Goal: Task Accomplishment & Management: Complete application form

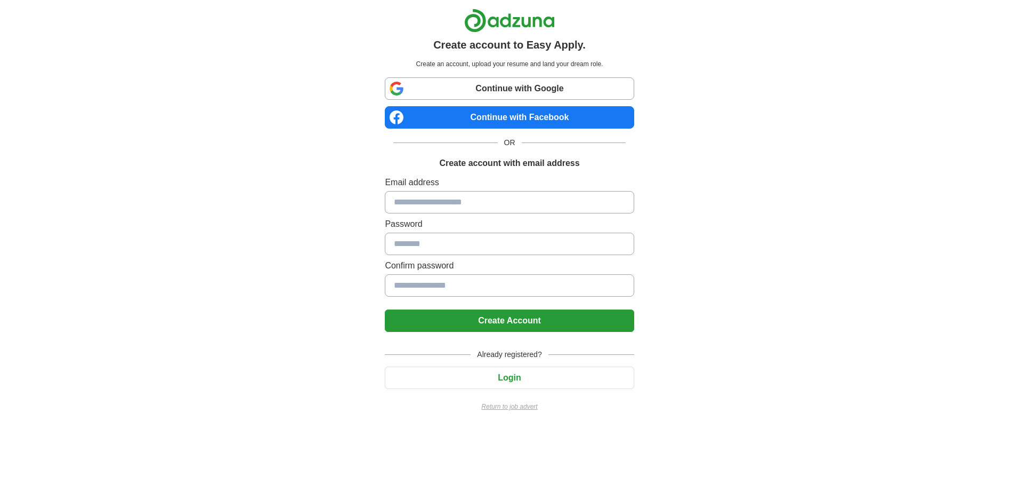
click at [533, 367] on button "Login" at bounding box center [509, 377] width 249 height 22
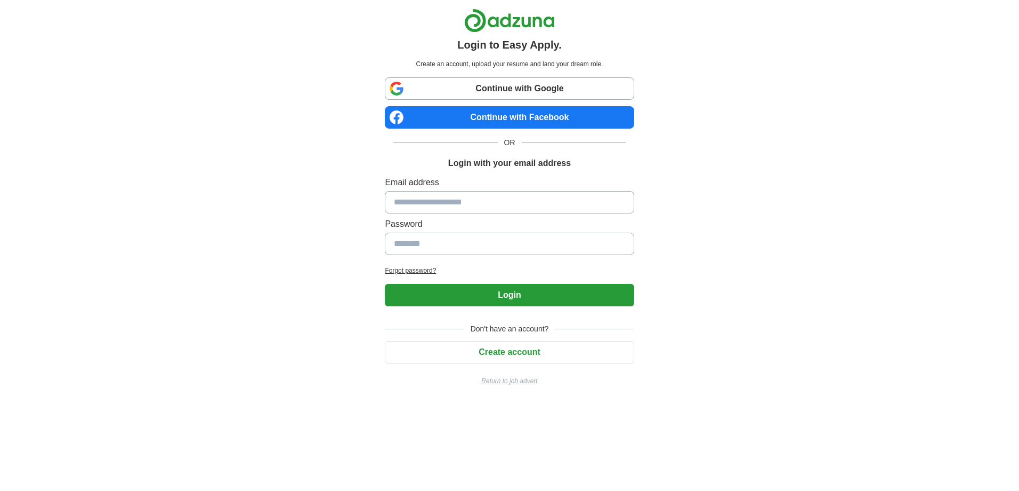
click at [577, 403] on html "Login to Easy Apply. Create an account, upload your resume and land your dream …" at bounding box center [509, 201] width 1019 height 403
drag, startPoint x: 577, startPoint y: 404, endPoint x: 505, endPoint y: 349, distance: 90.5
click at [505, 349] on button "Create account" at bounding box center [509, 352] width 249 height 22
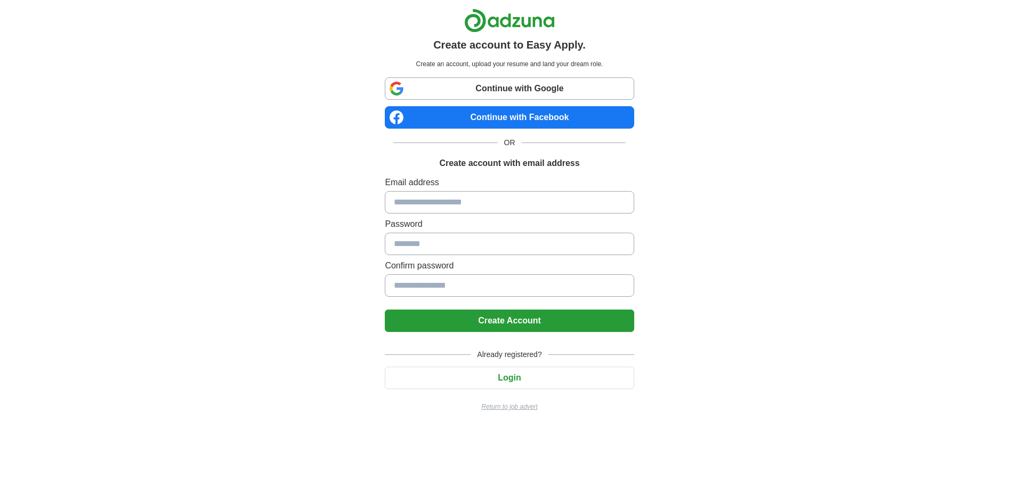
click at [490, 199] on input at bounding box center [509, 202] width 249 height 22
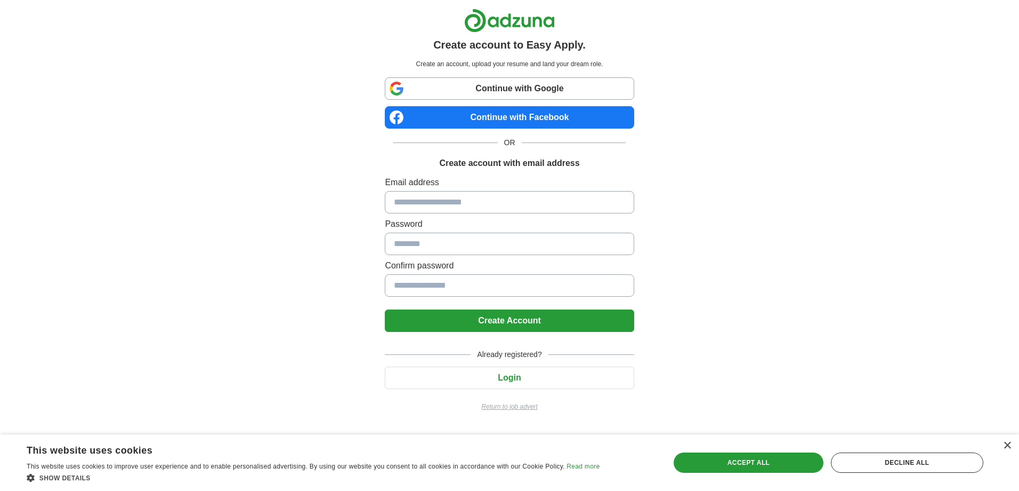
type input "**********"
click at [466, 244] on input at bounding box center [509, 243] width 249 height 22
type input "********"
click at [385, 309] on button "Create Account" at bounding box center [509, 320] width 249 height 22
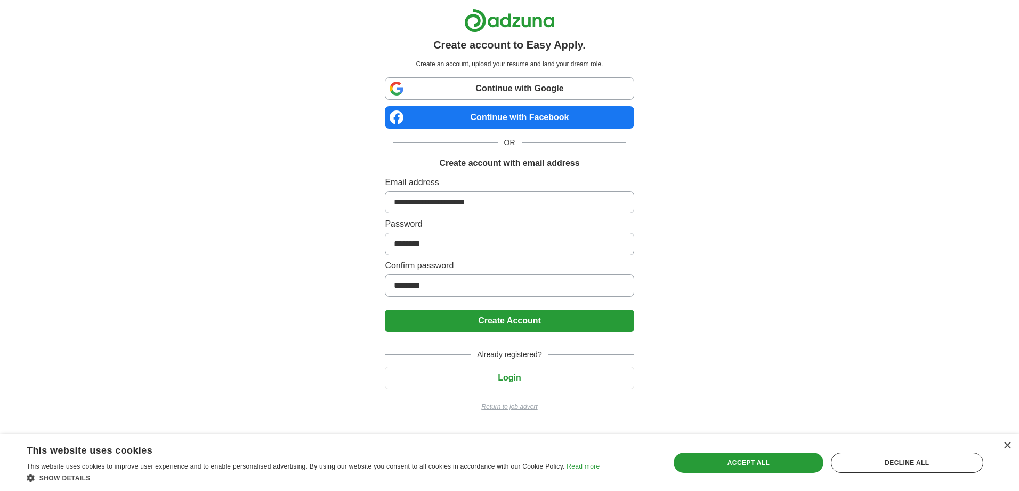
drag, startPoint x: 486, startPoint y: 327, endPoint x: 524, endPoint y: 315, distance: 39.8
click at [487, 327] on button "Create Account" at bounding box center [509, 320] width 249 height 22
